Goal: Transaction & Acquisition: Purchase product/service

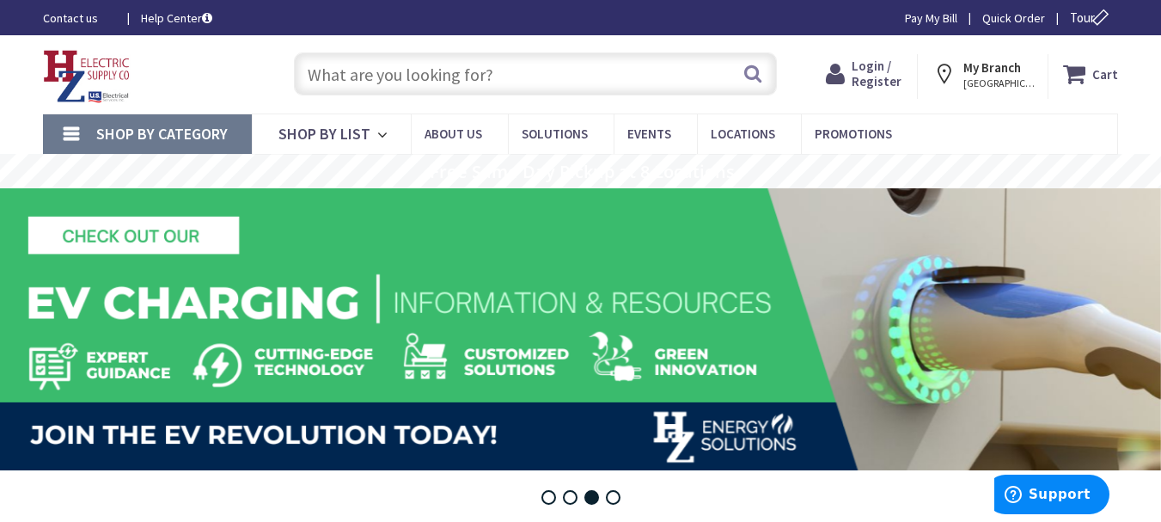
click at [353, 74] on input "text" at bounding box center [535, 73] width 483 height 43
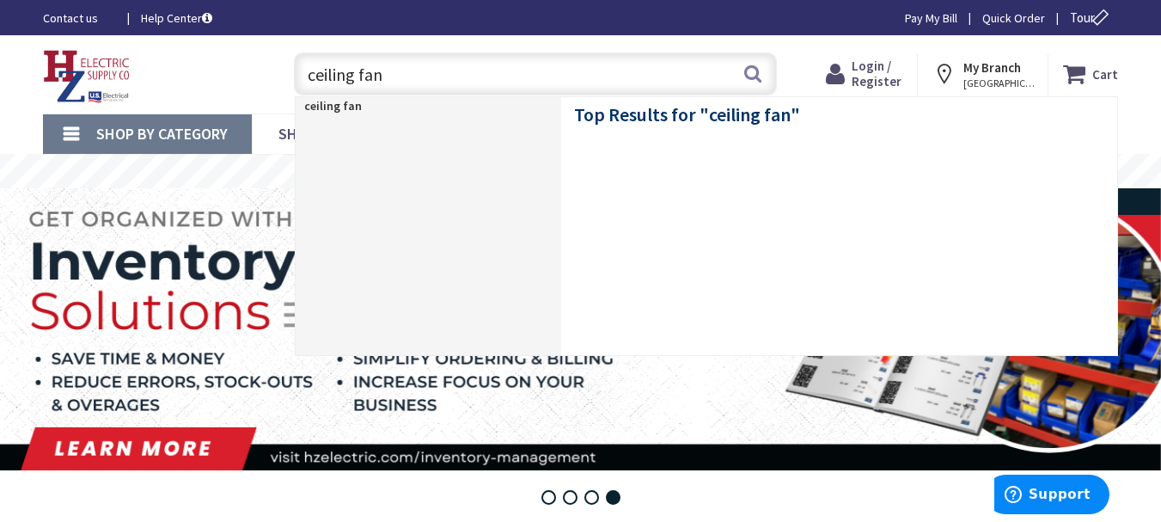
type input "ceiling fans"
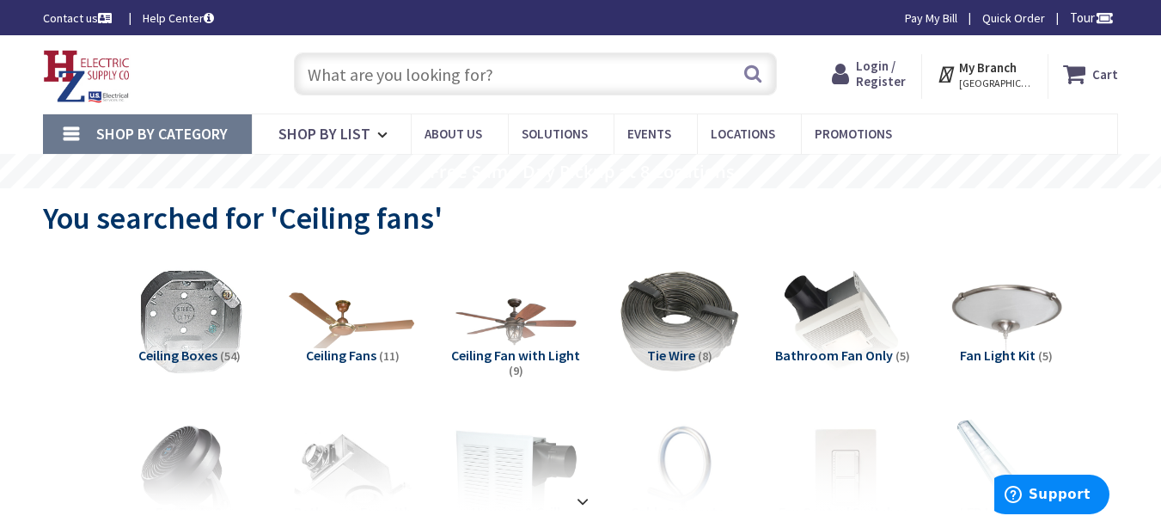
click at [333, 333] on img at bounding box center [352, 320] width 135 height 135
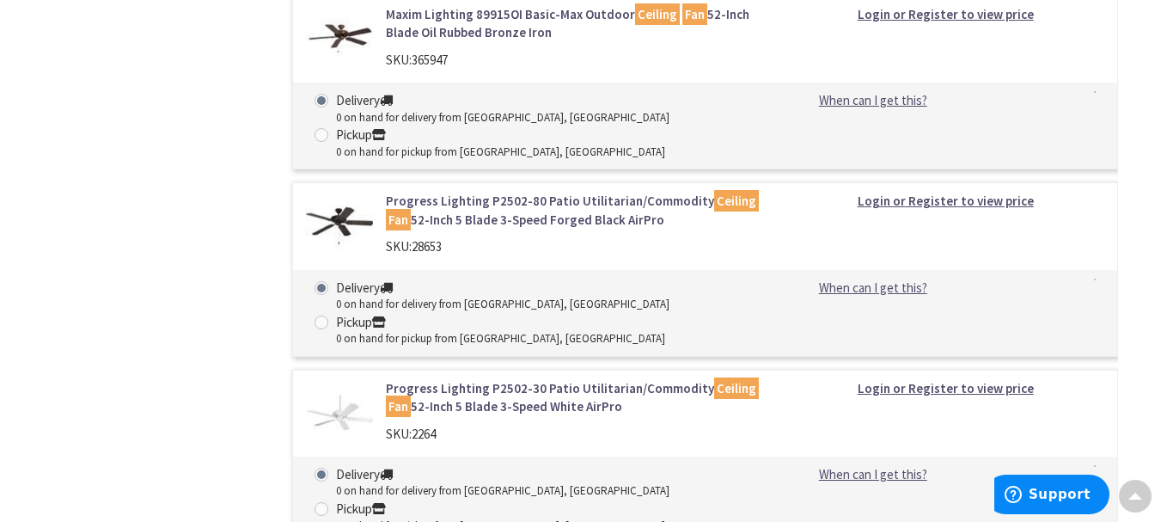
scroll to position [1976, 0]
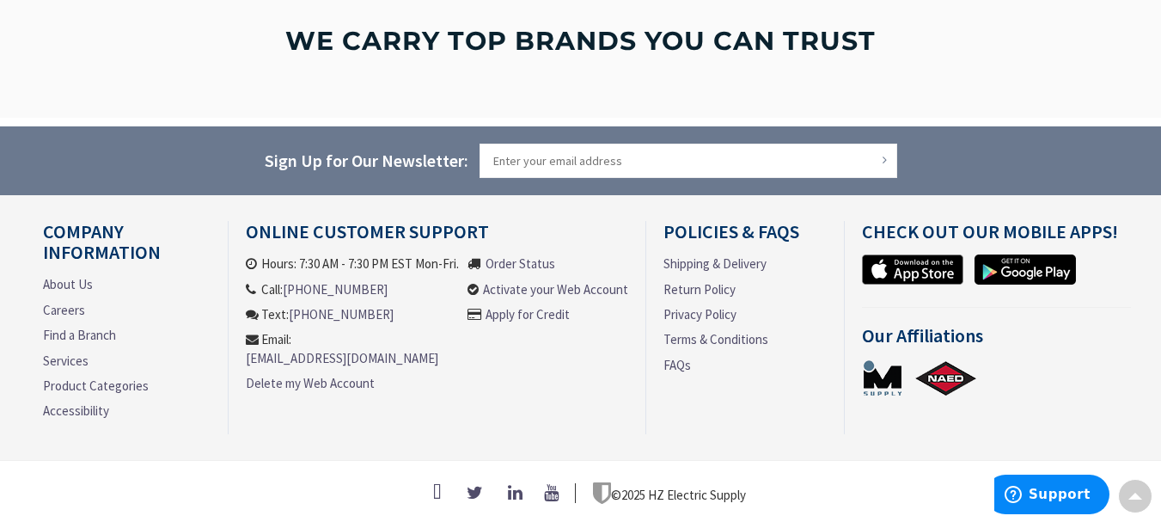
scroll to position [2873, 0]
